Goal: Check status: Check status

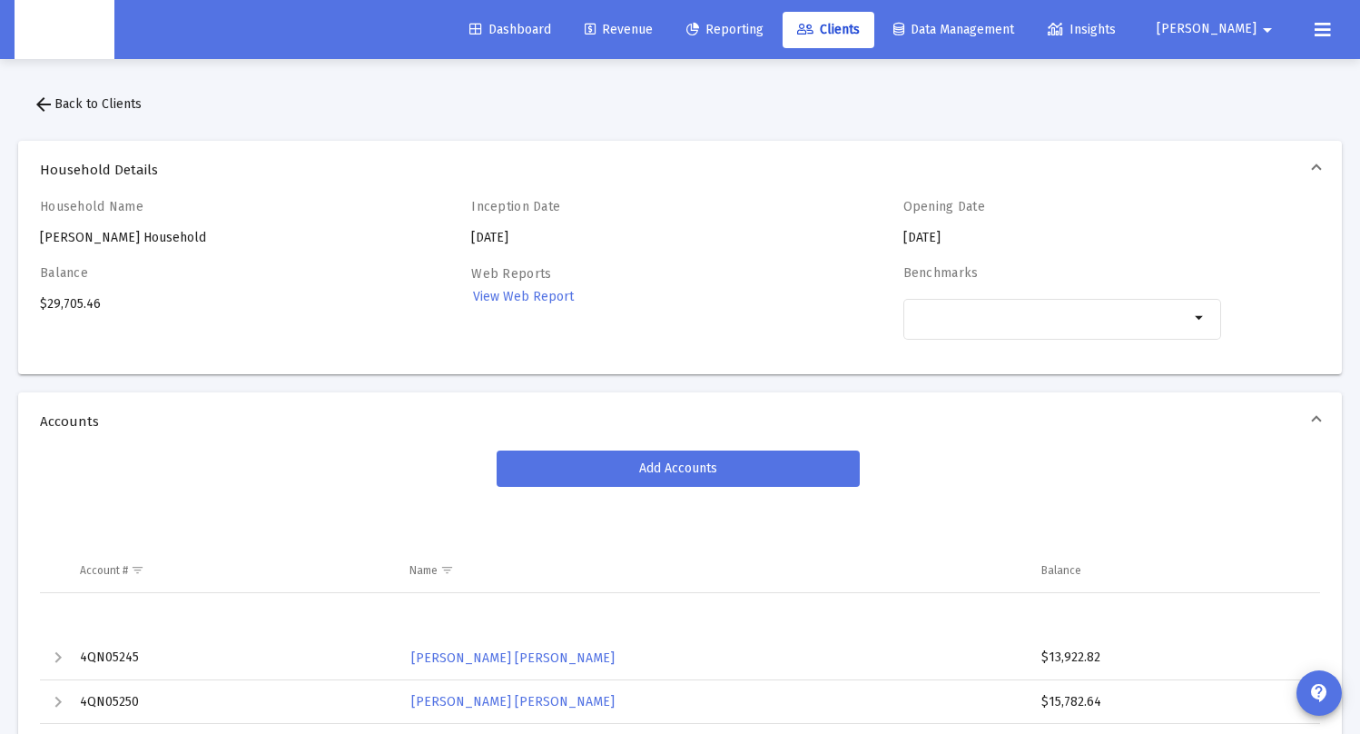
scroll to position [34, 0]
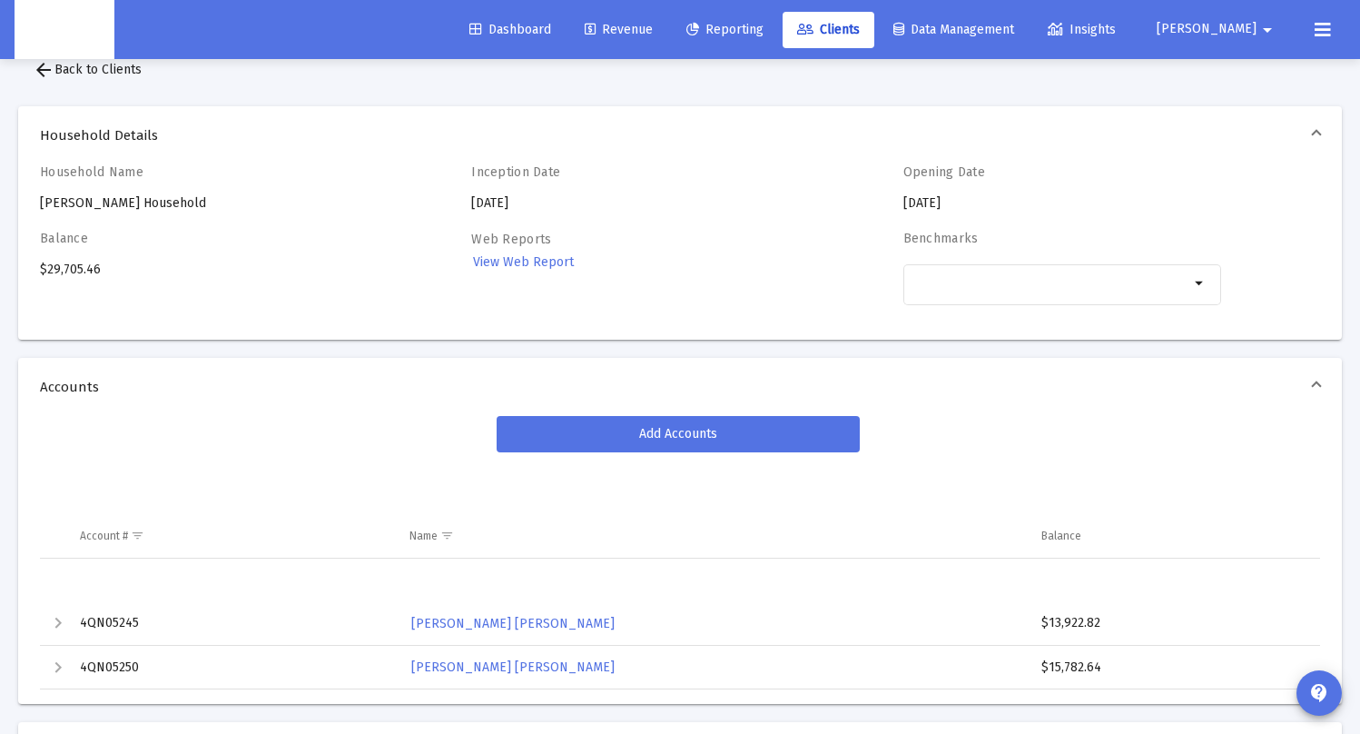
click at [763, 34] on span "Reporting" at bounding box center [724, 29] width 77 height 15
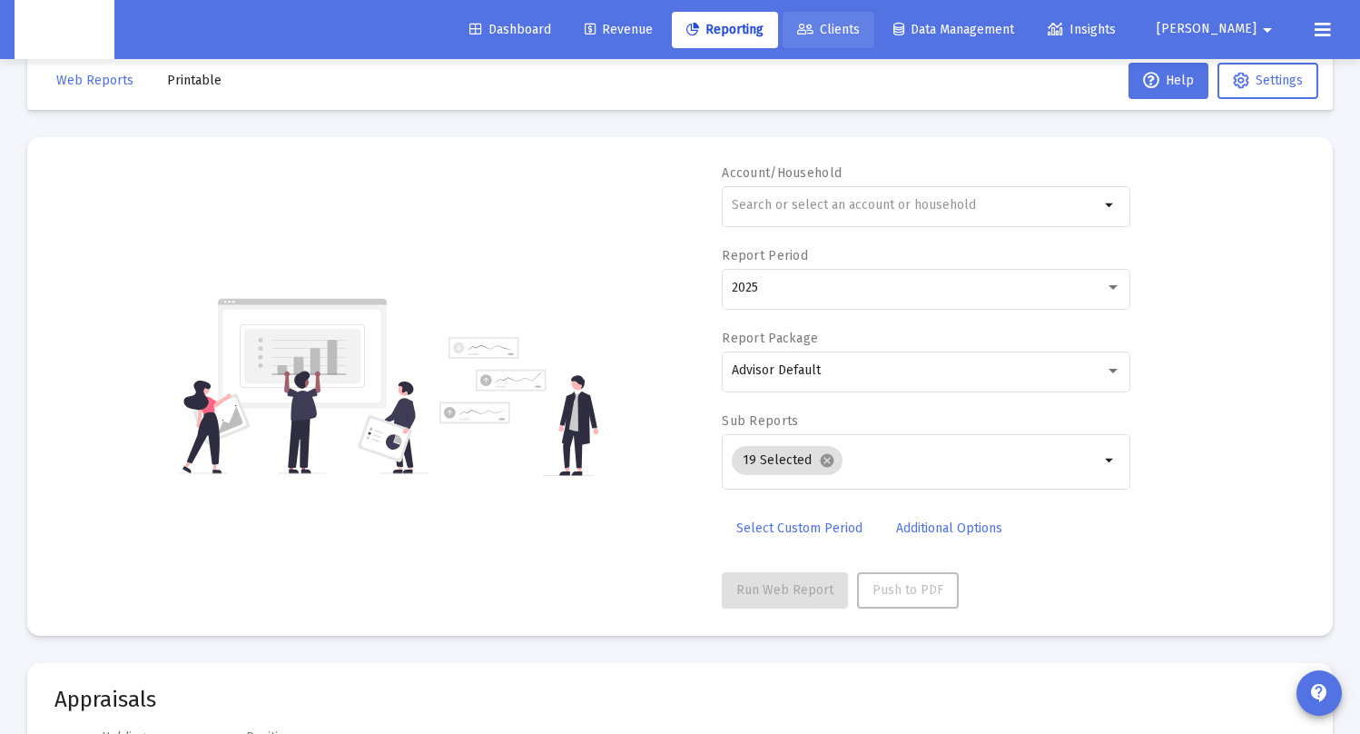
click at [860, 29] on span "Clients" at bounding box center [828, 29] width 63 height 15
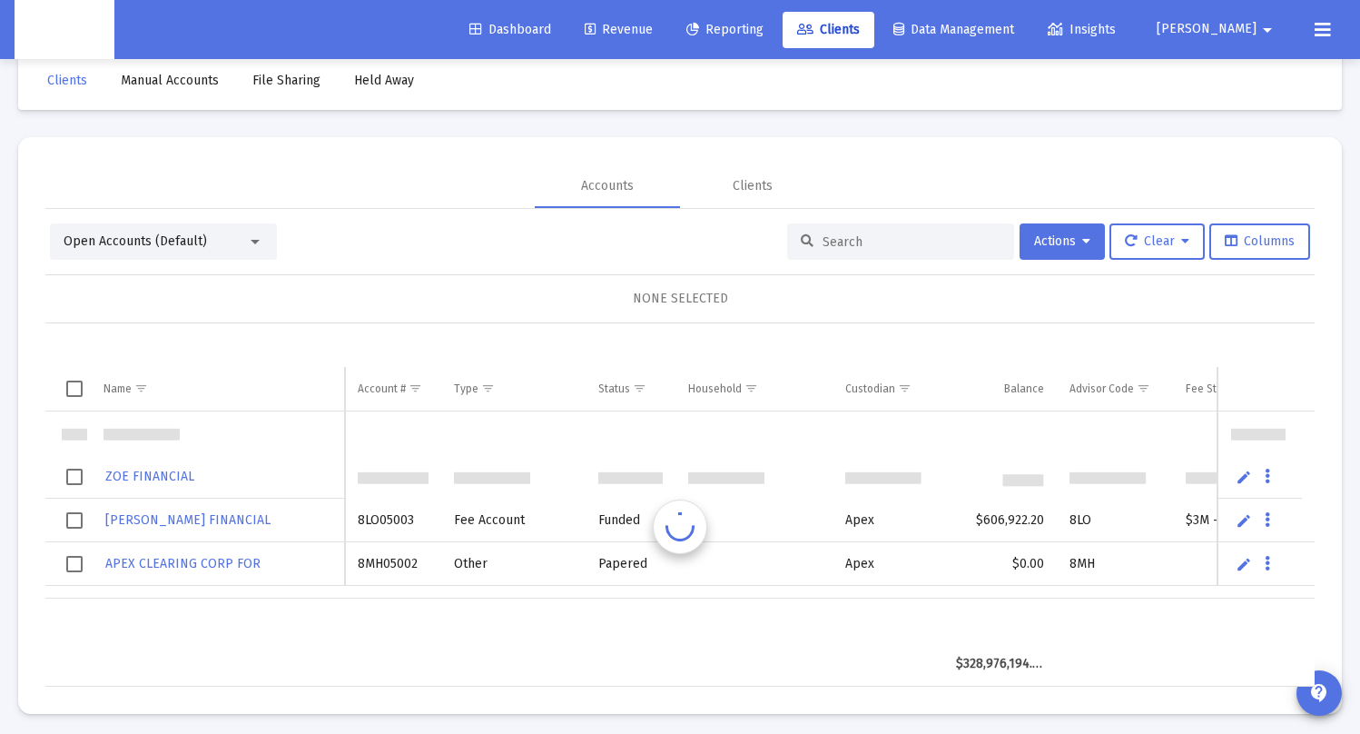
scroll to position [44, 0]
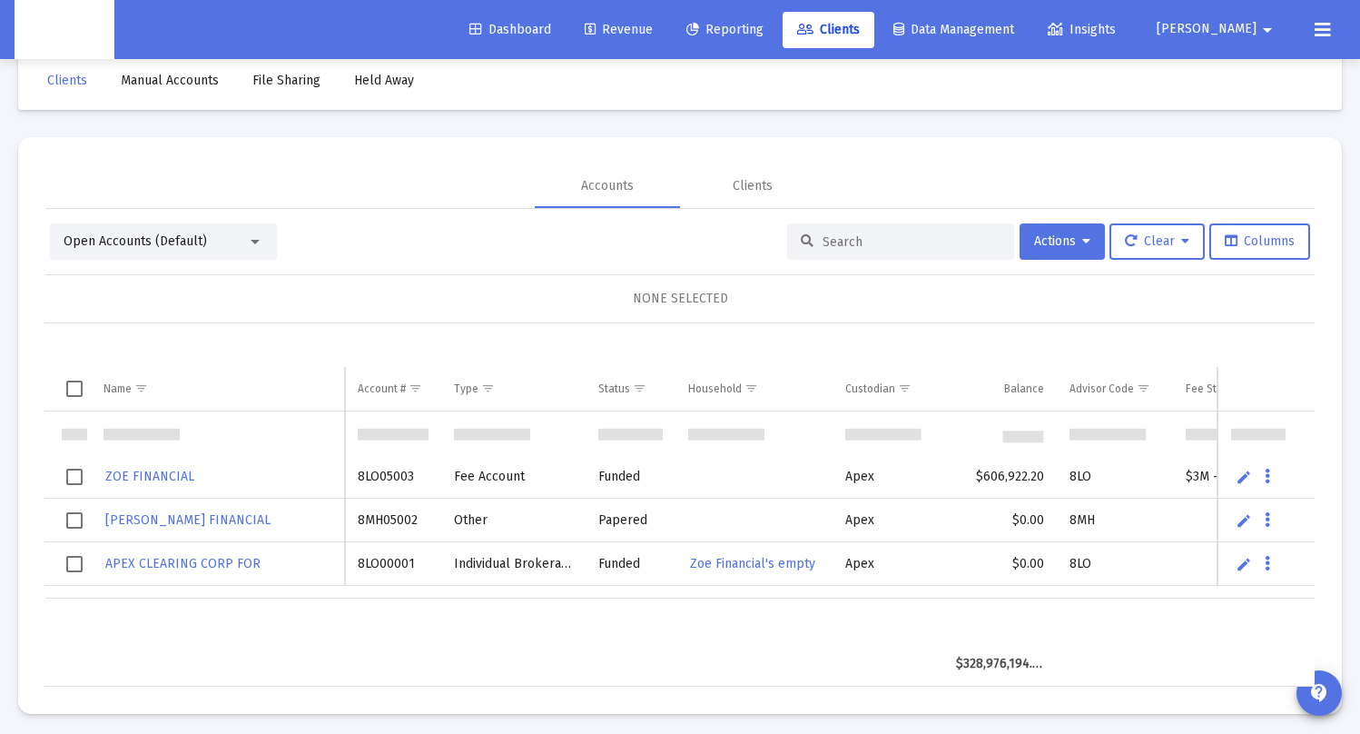
click at [832, 241] on input at bounding box center [912, 241] width 178 height 15
paste input "8RU05021"
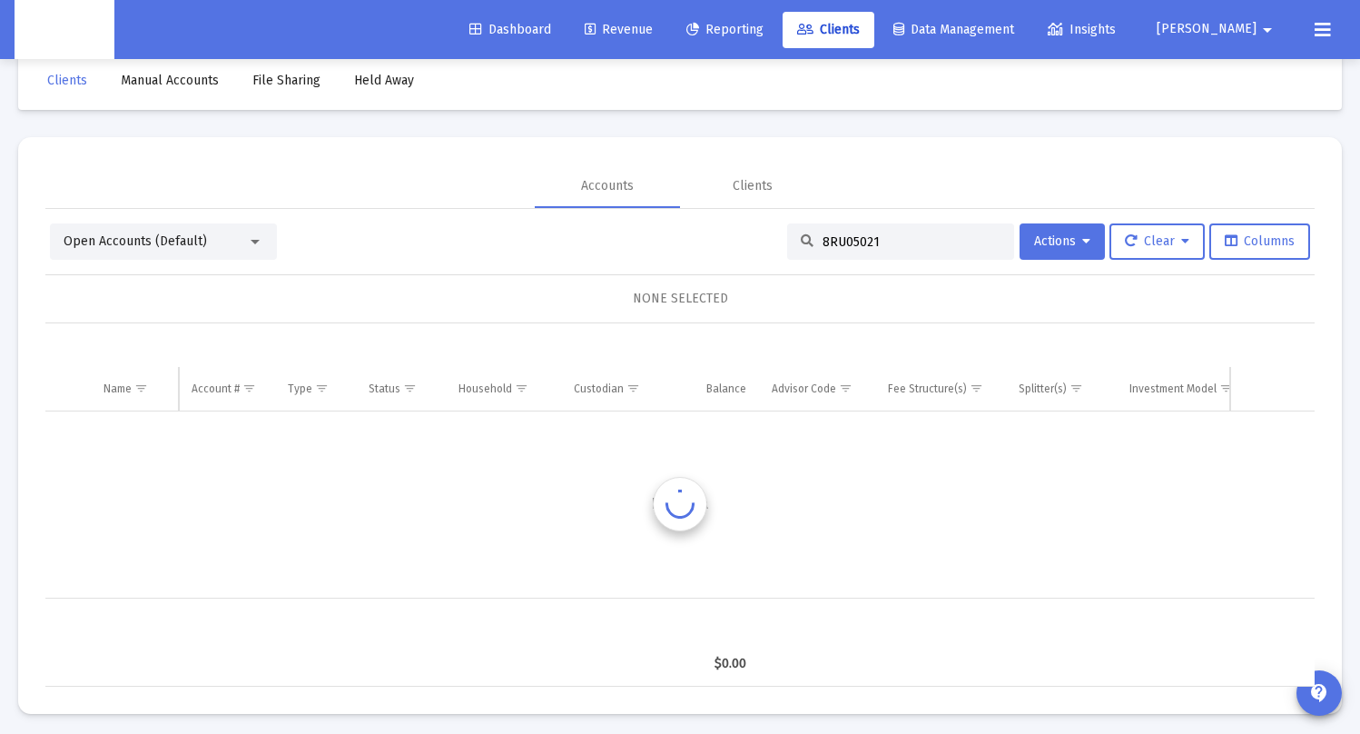
scroll to position [0, 0]
type input "8RU05021"
click at [265, 251] on div "Open Accounts (Default)" at bounding box center [163, 241] width 227 height 36
click at [261, 241] on div at bounding box center [255, 241] width 16 height 15
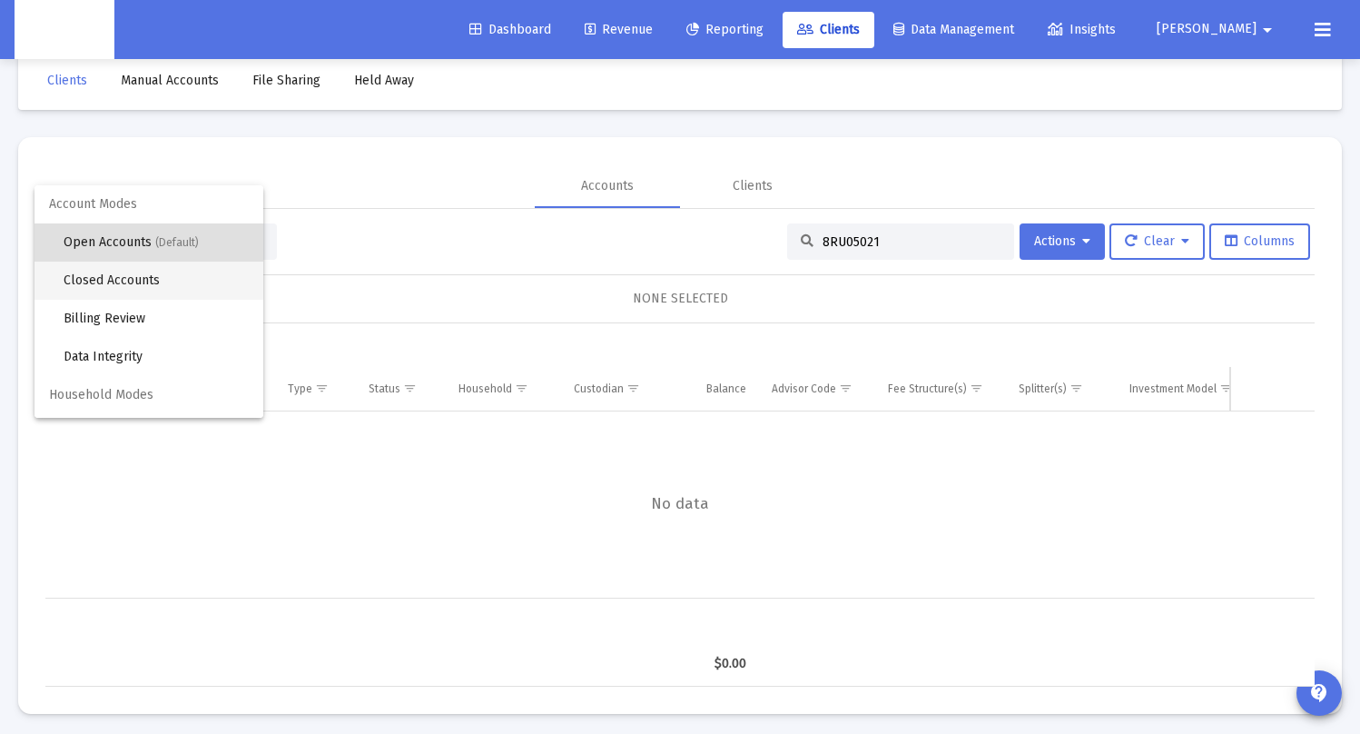
click at [183, 287] on span "Closed Accounts" at bounding box center [156, 280] width 185 height 38
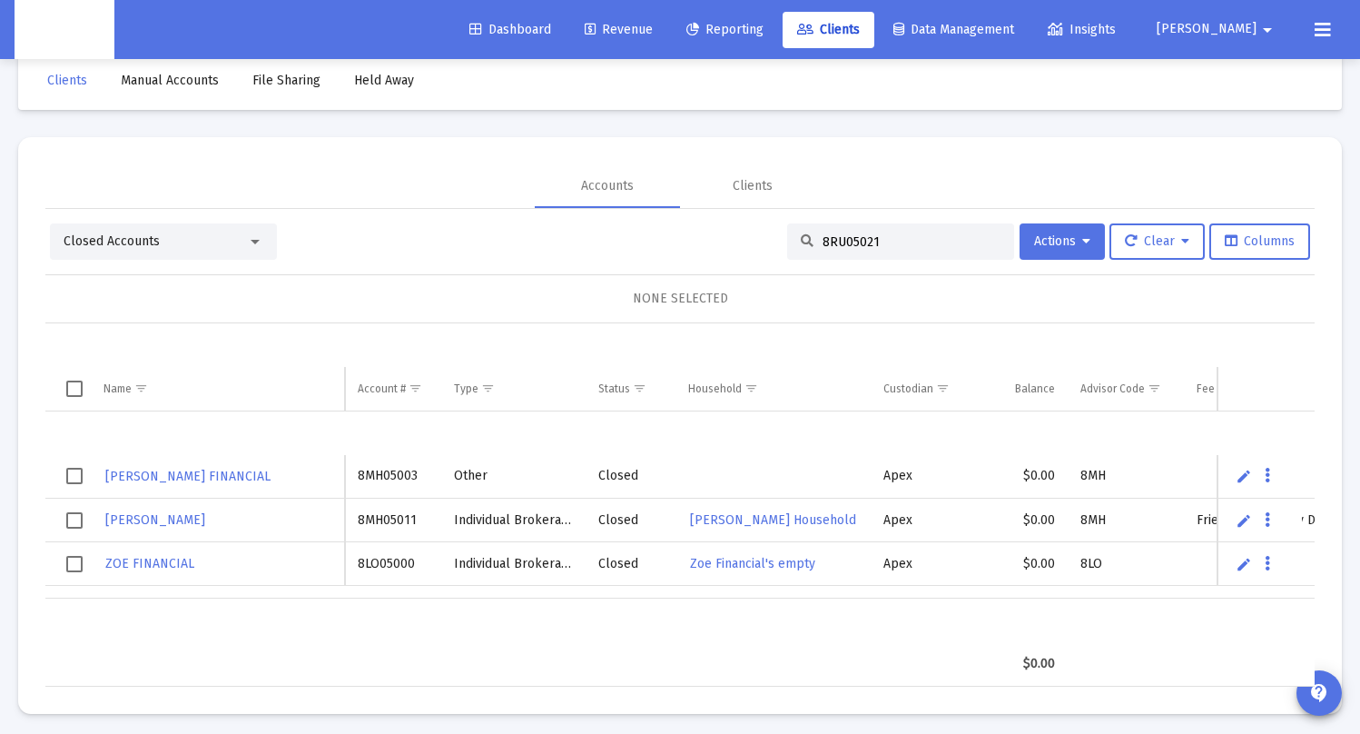
click at [877, 239] on input "8RU05021" at bounding box center [912, 241] width 178 height 15
